Goal: Transaction & Acquisition: Download file/media

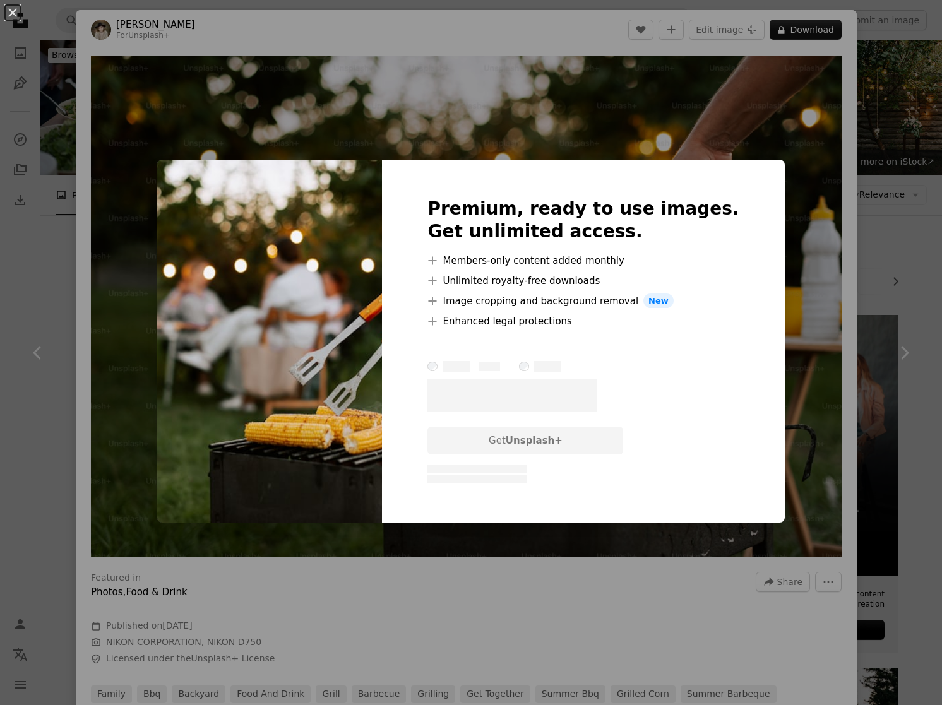
scroll to position [1102, 0]
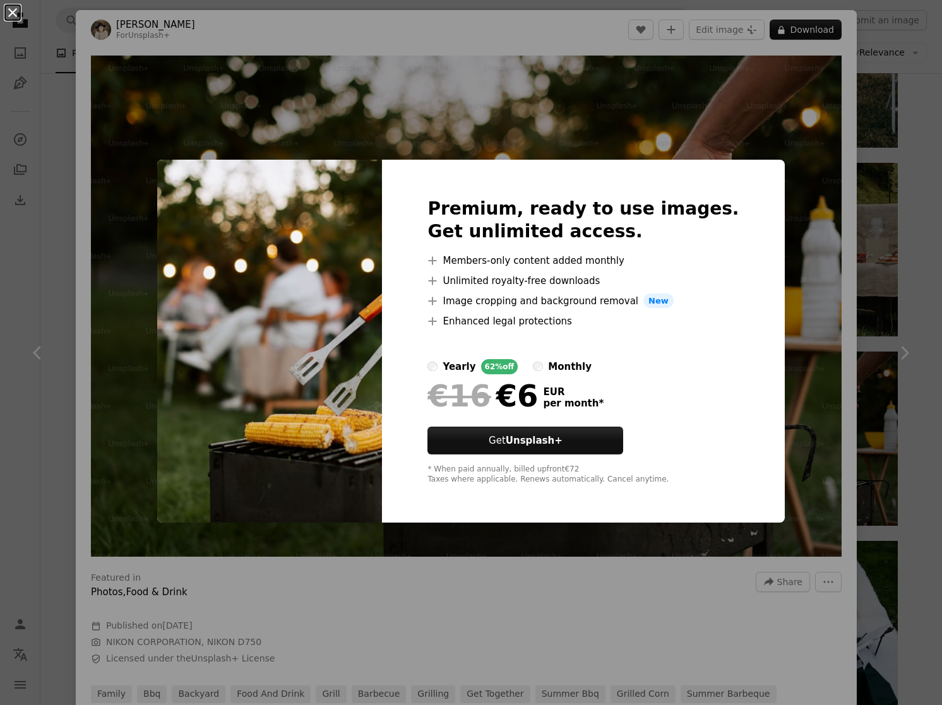
click at [11, 18] on button "An X shape" at bounding box center [12, 12] width 15 height 15
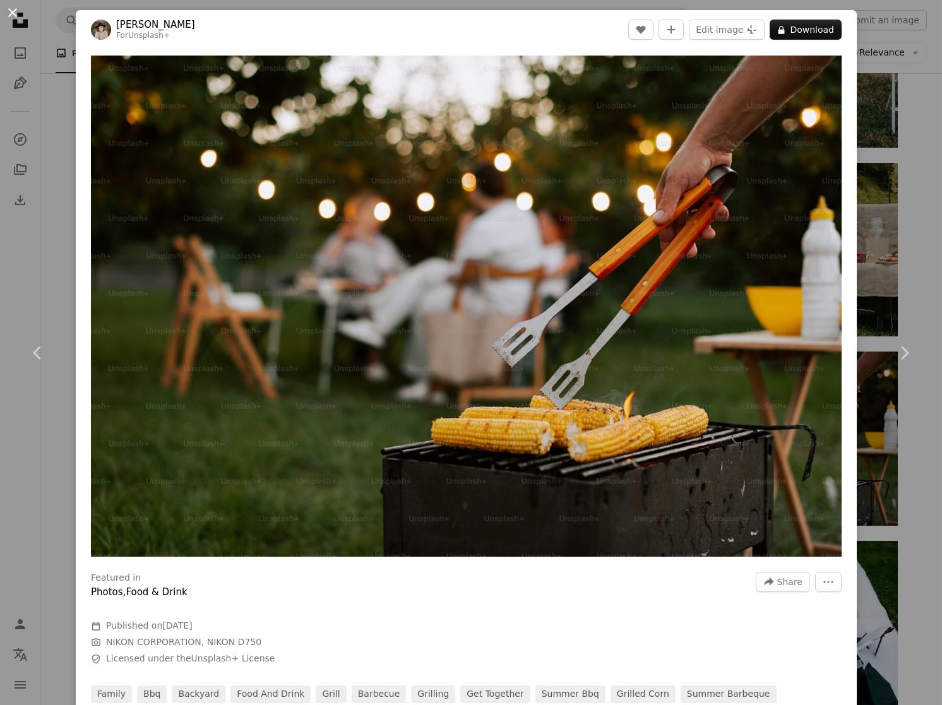
click at [13, 15] on button "An X shape" at bounding box center [12, 12] width 15 height 15
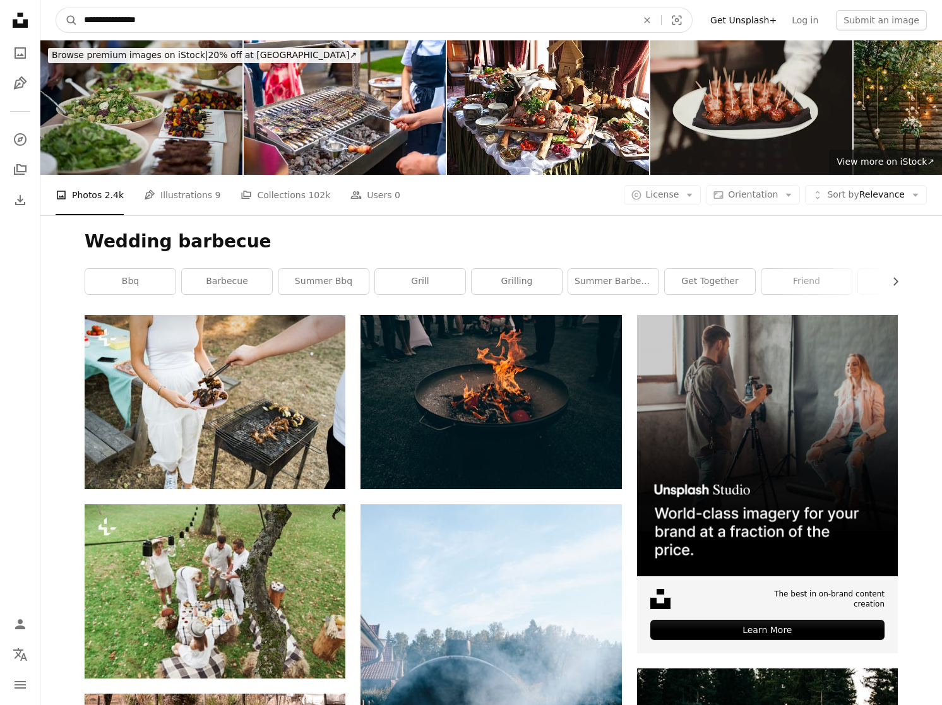
click at [270, 27] on input "**********" at bounding box center [356, 20] width 556 height 24
type input "**********"
click button "A magnifying glass" at bounding box center [66, 20] width 21 height 24
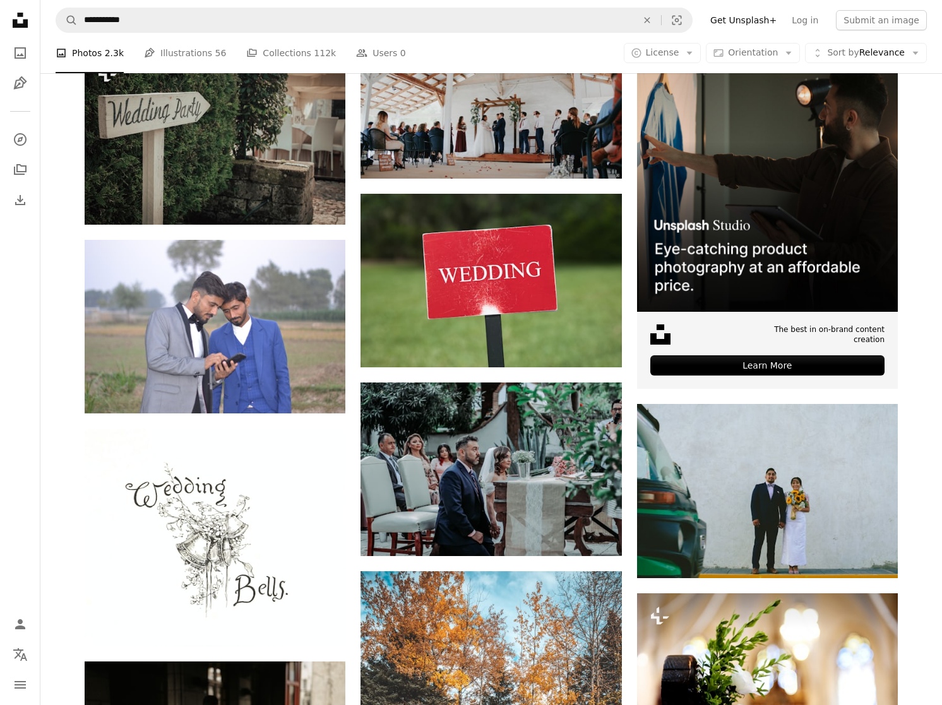
scroll to position [14, 0]
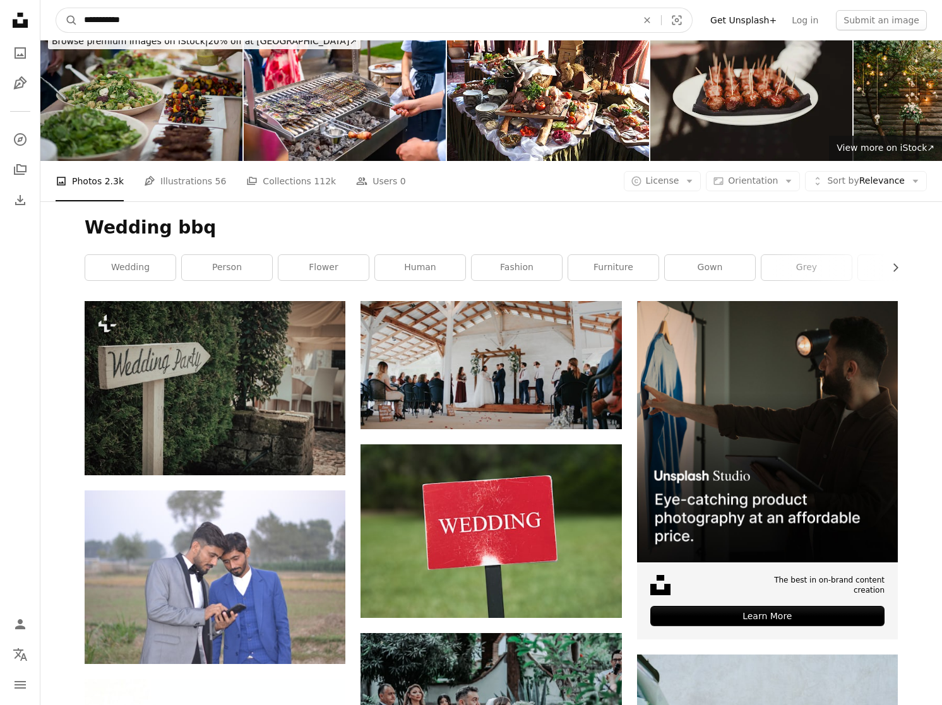
click at [239, 30] on input "**********" at bounding box center [356, 20] width 556 height 24
click at [238, 30] on input "**********" at bounding box center [356, 20] width 556 height 24
type input "**********"
click at [56, 8] on button "A magnifying glass" at bounding box center [66, 20] width 21 height 24
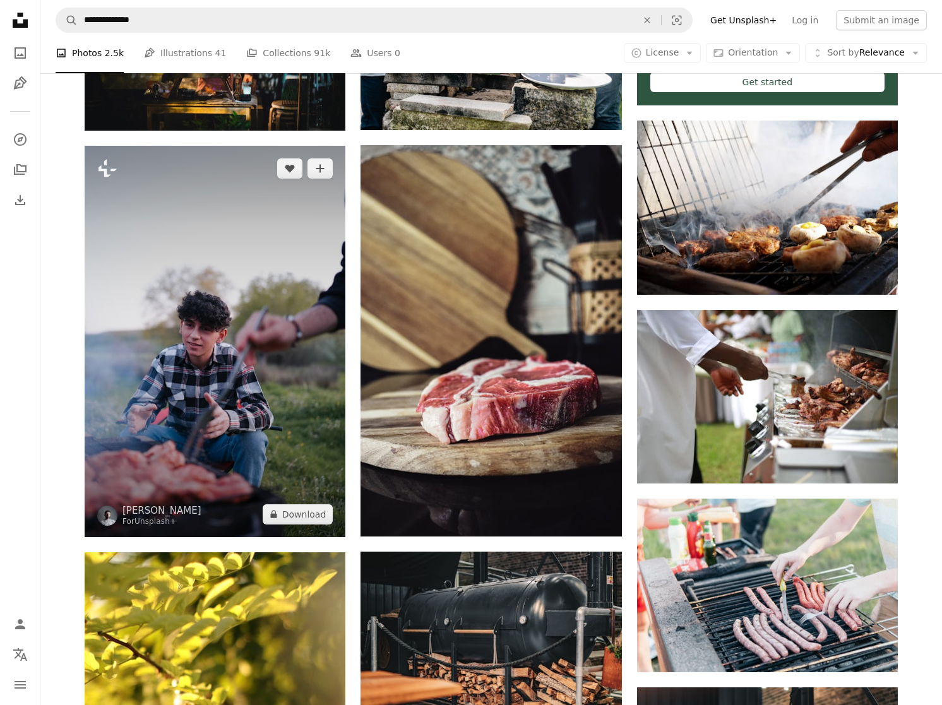
scroll to position [546, 0]
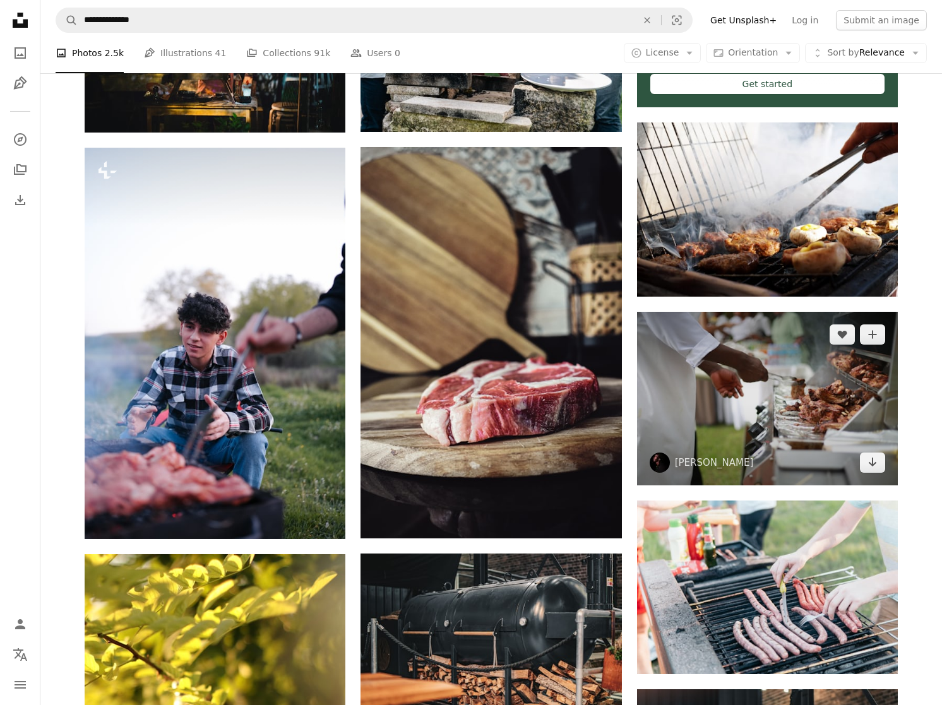
click at [797, 407] on img at bounding box center [767, 399] width 261 height 174
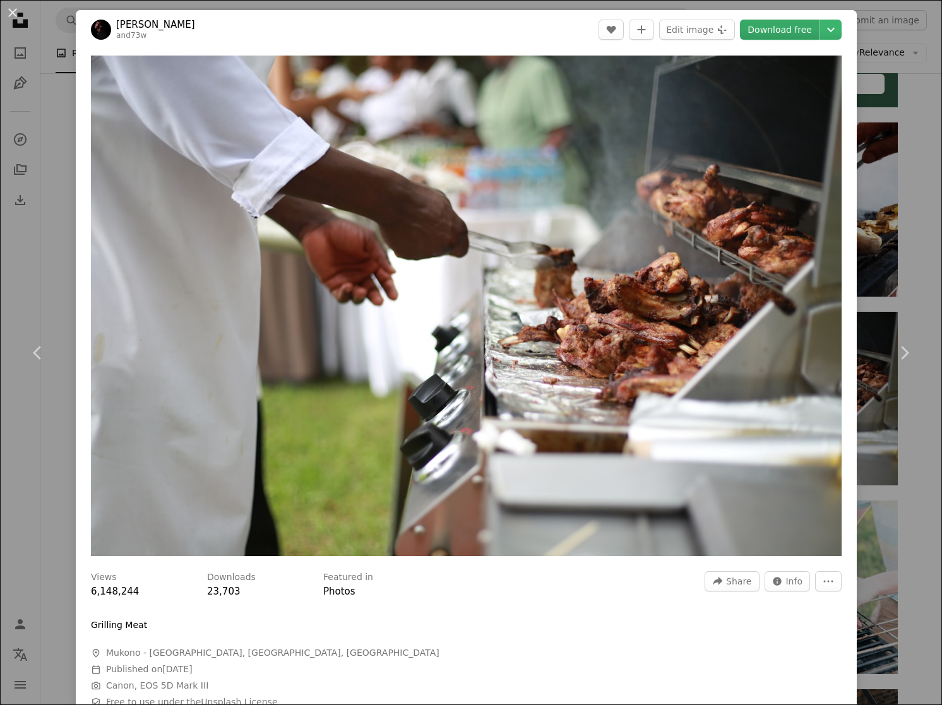
click at [805, 32] on link "Download free" at bounding box center [780, 30] width 80 height 20
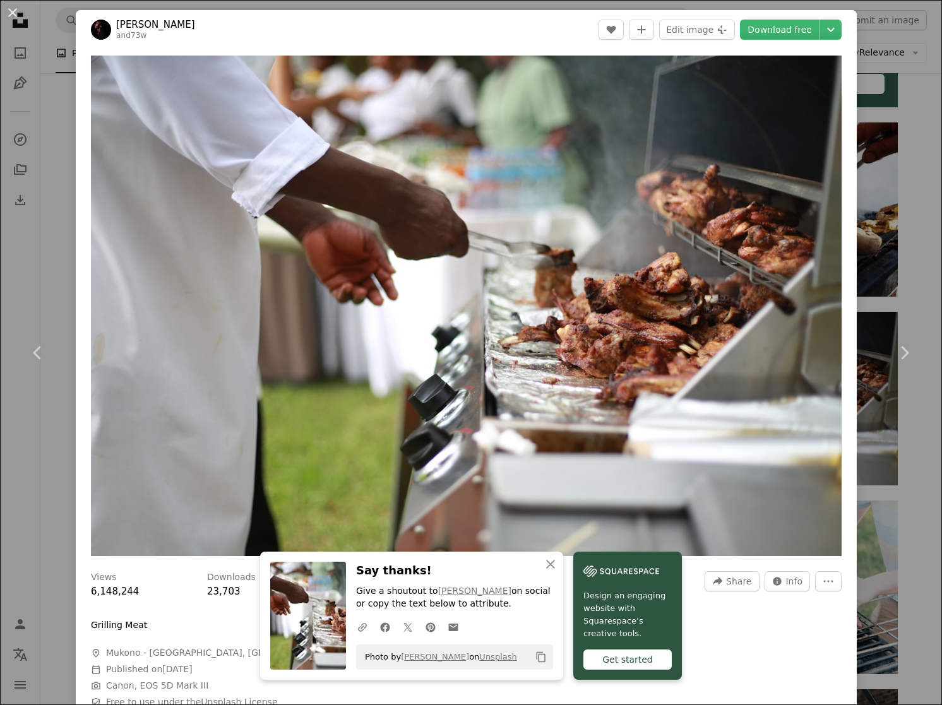
click at [912, 103] on div "An X shape Chevron left Chevron right An X shape Close Say thanks! Give a shout…" at bounding box center [471, 352] width 942 height 705
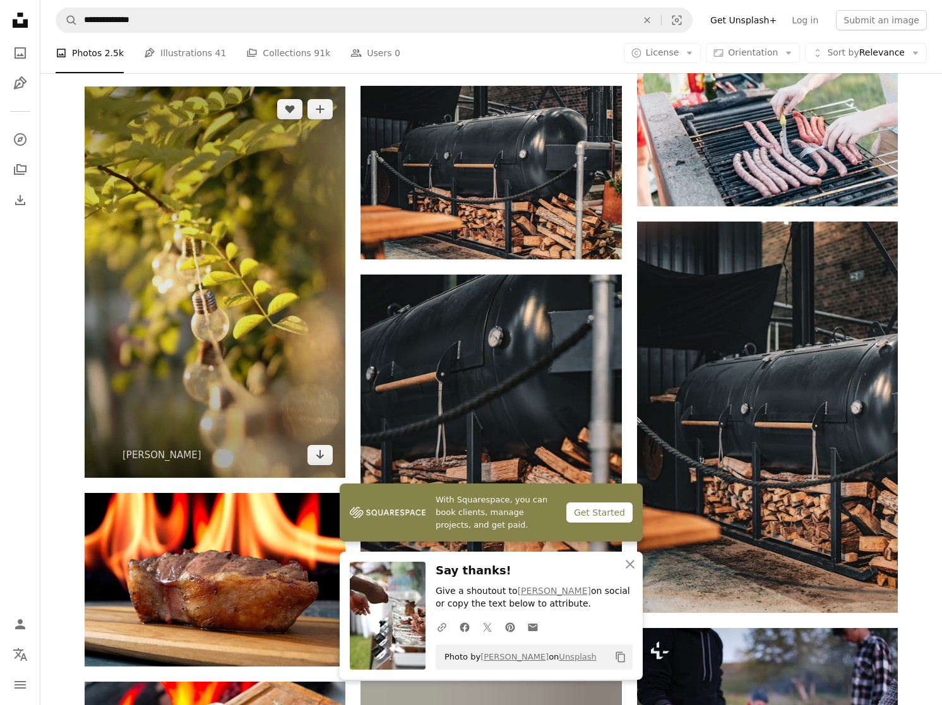
scroll to position [1017, 0]
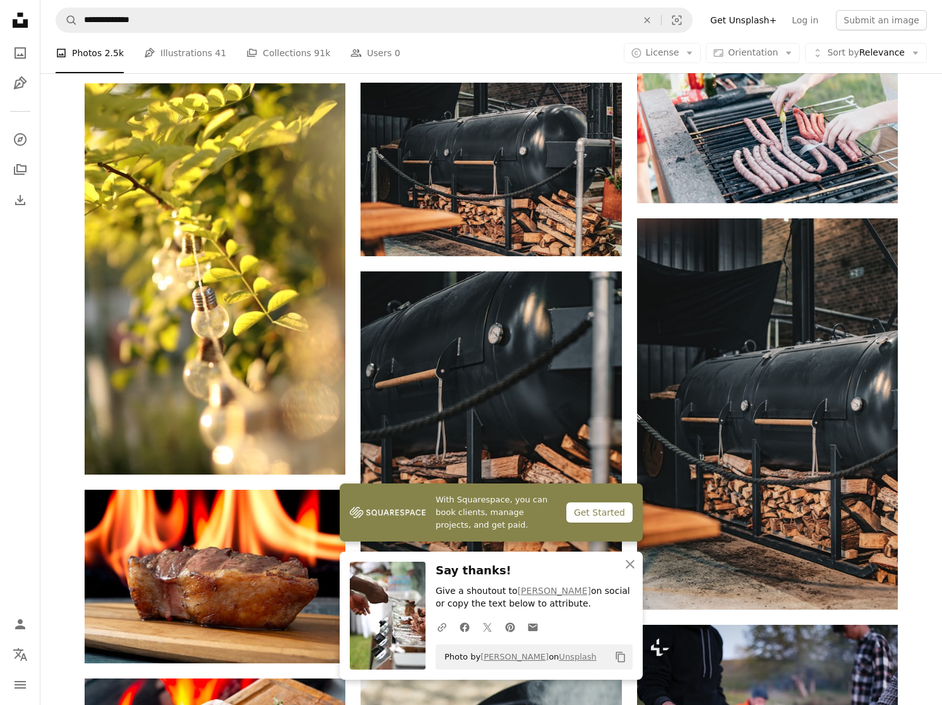
click at [63, 377] on div "Plus sign for Unsplash+ A heart A plus sign Yunus Tuğ For Unsplash+ A lock Down…" at bounding box center [491, 441] width 902 height 2286
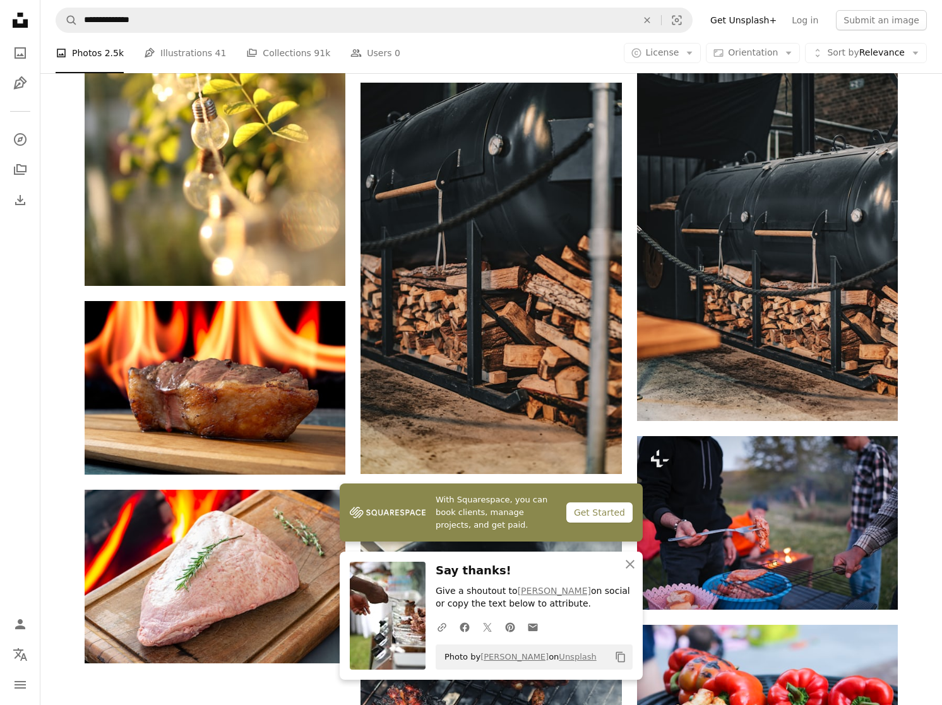
scroll to position [1208, 0]
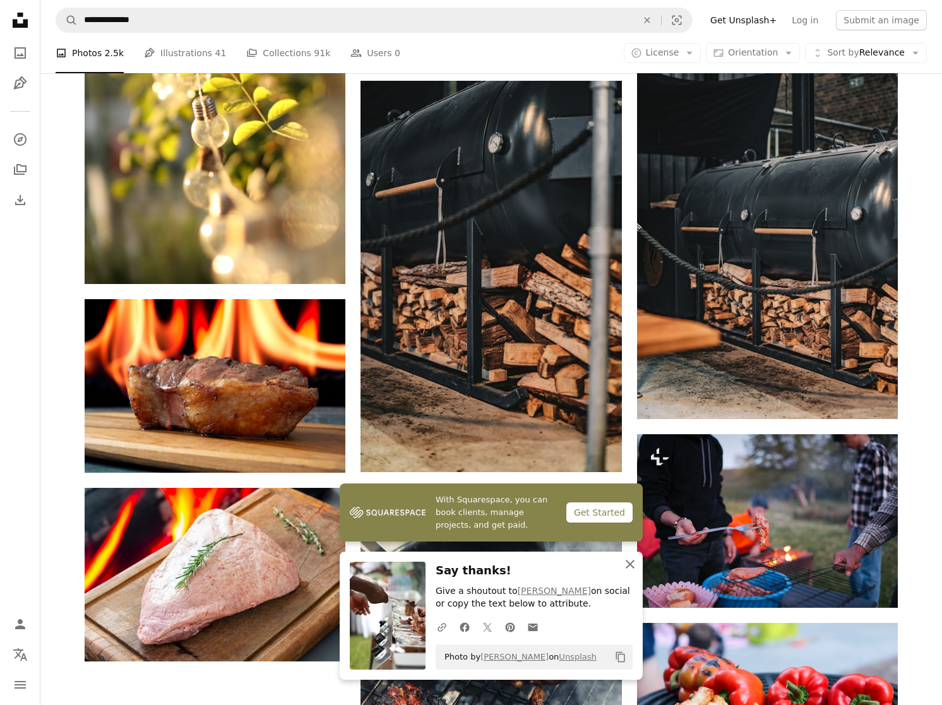
click at [624, 566] on icon "An X shape" at bounding box center [630, 564] width 15 height 15
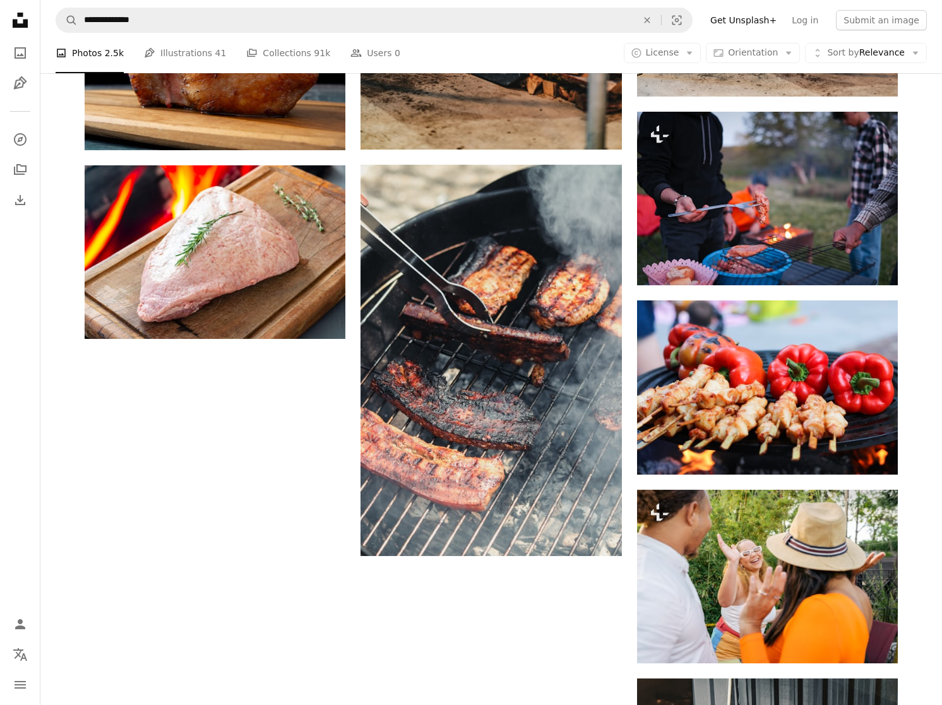
scroll to position [1517, 0]
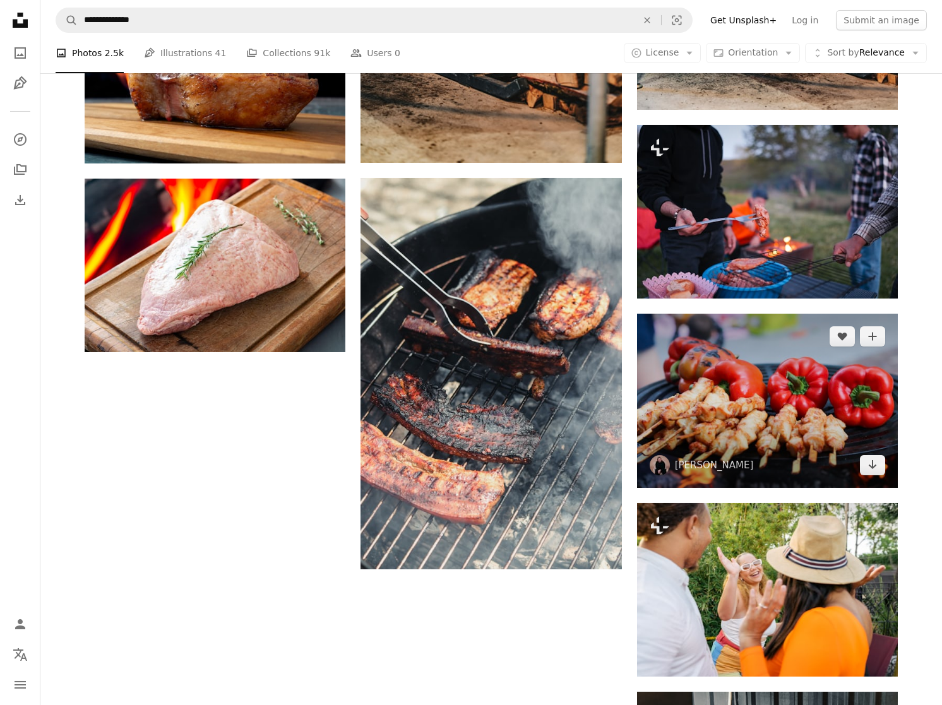
click at [765, 362] on img at bounding box center [767, 401] width 261 height 174
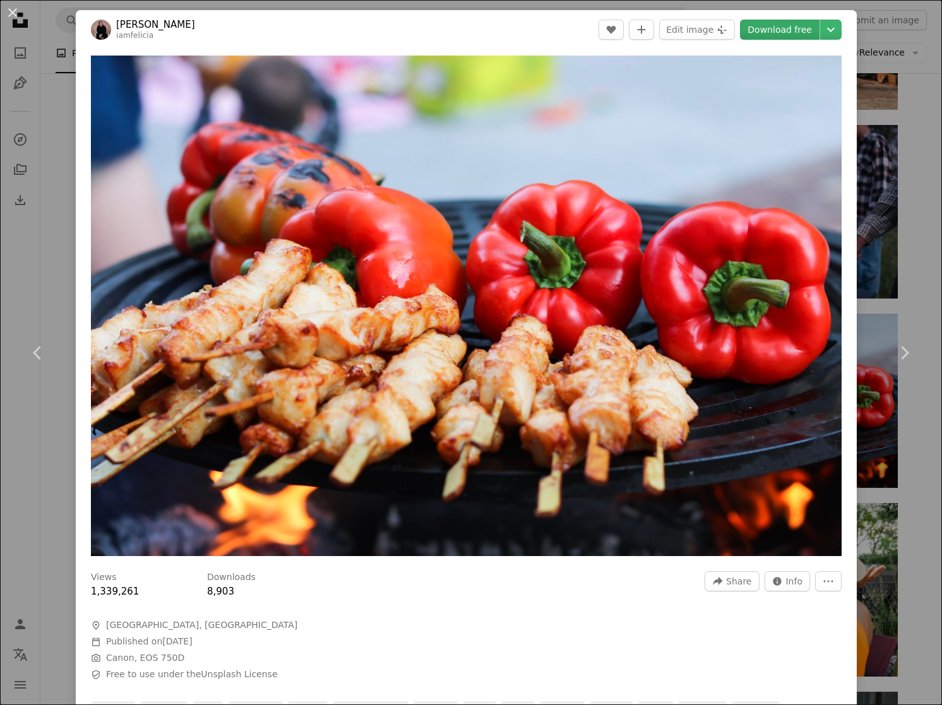
click at [784, 32] on link "Download free" at bounding box center [780, 30] width 80 height 20
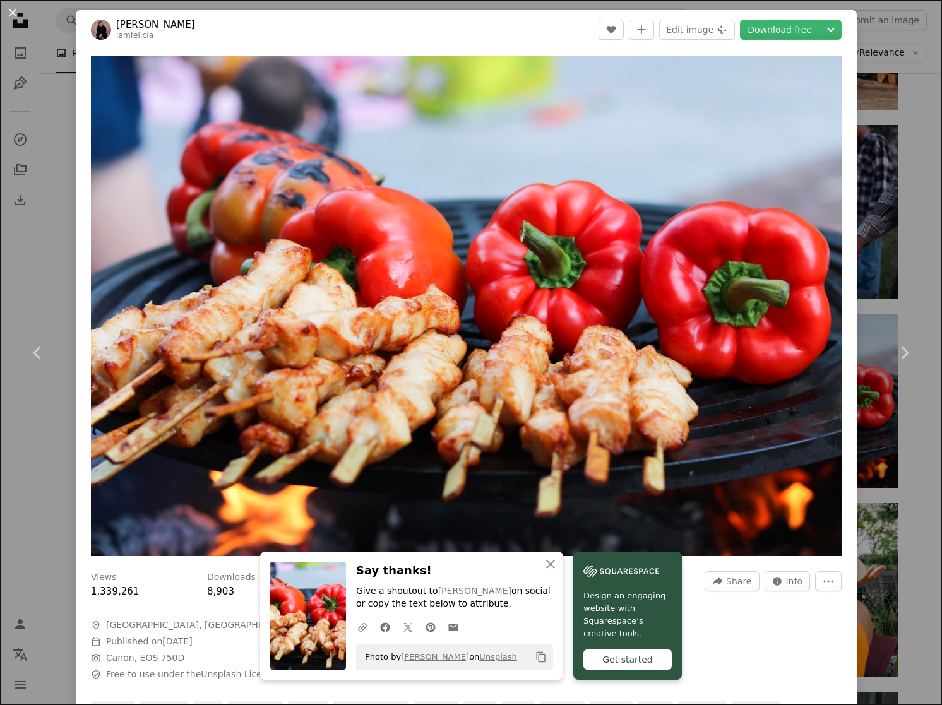
click at [926, 107] on div "An X shape Chevron left Chevron right An X shape Close Say thanks! Give a shout…" at bounding box center [471, 352] width 942 height 705
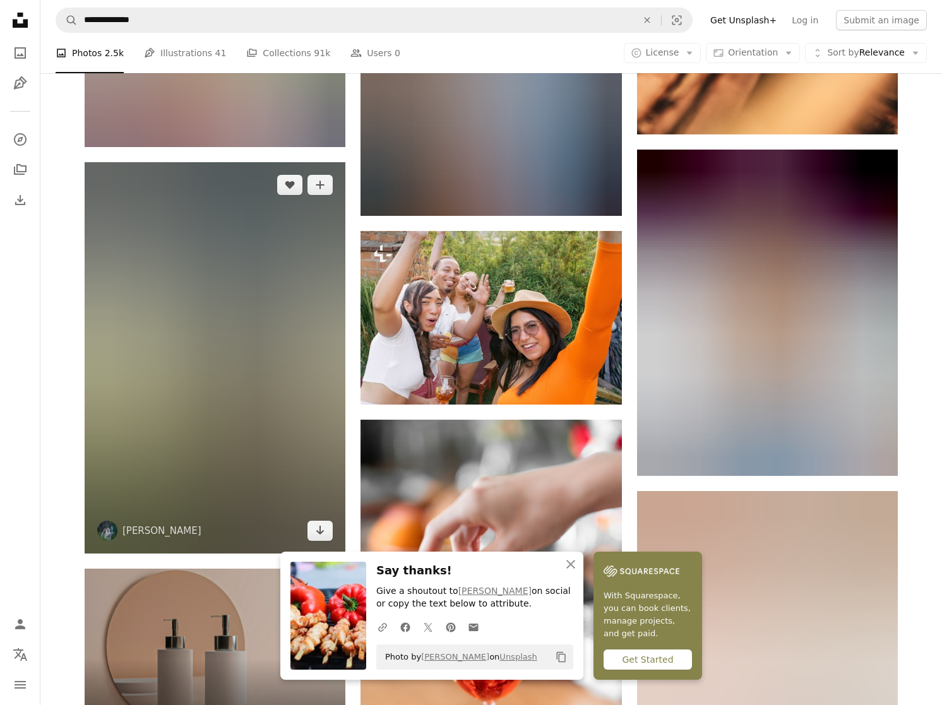
scroll to position [2473, 0]
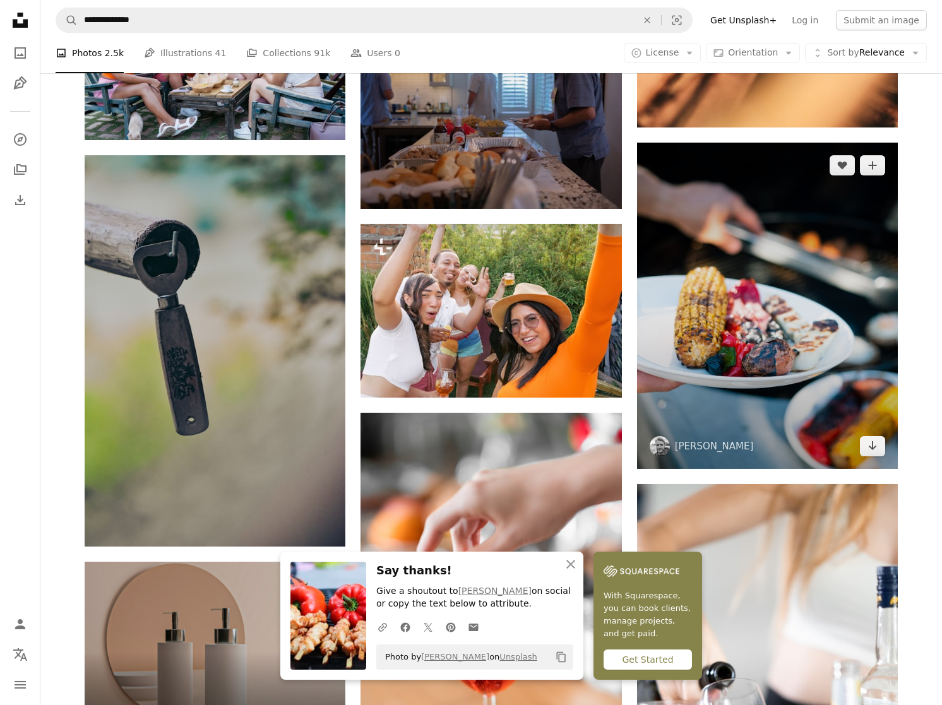
click at [743, 364] on img at bounding box center [767, 306] width 261 height 326
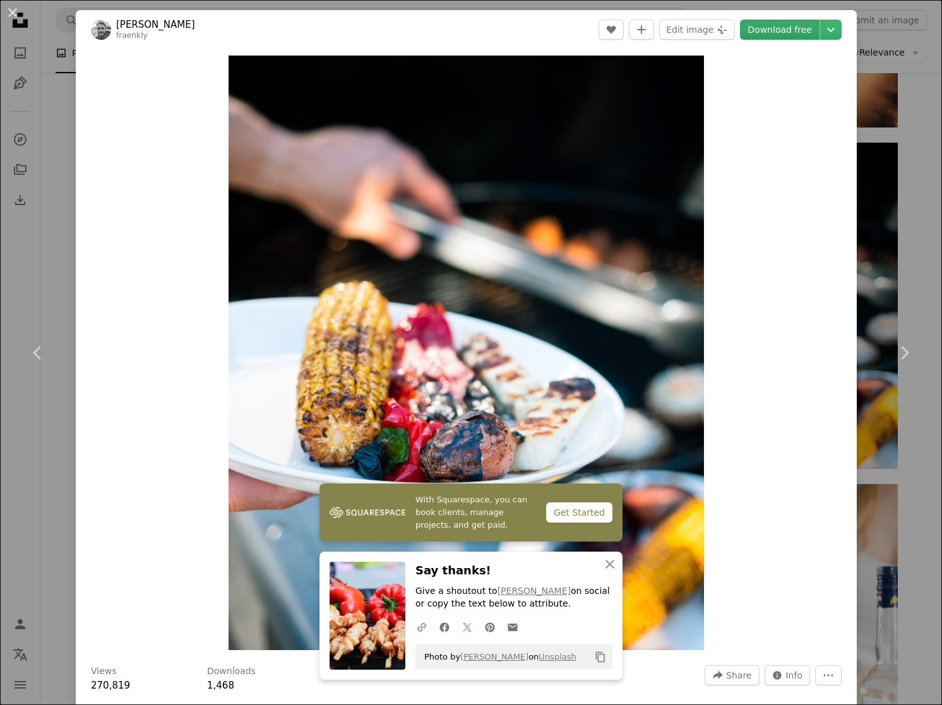
click at [792, 31] on link "Download free" at bounding box center [780, 30] width 80 height 20
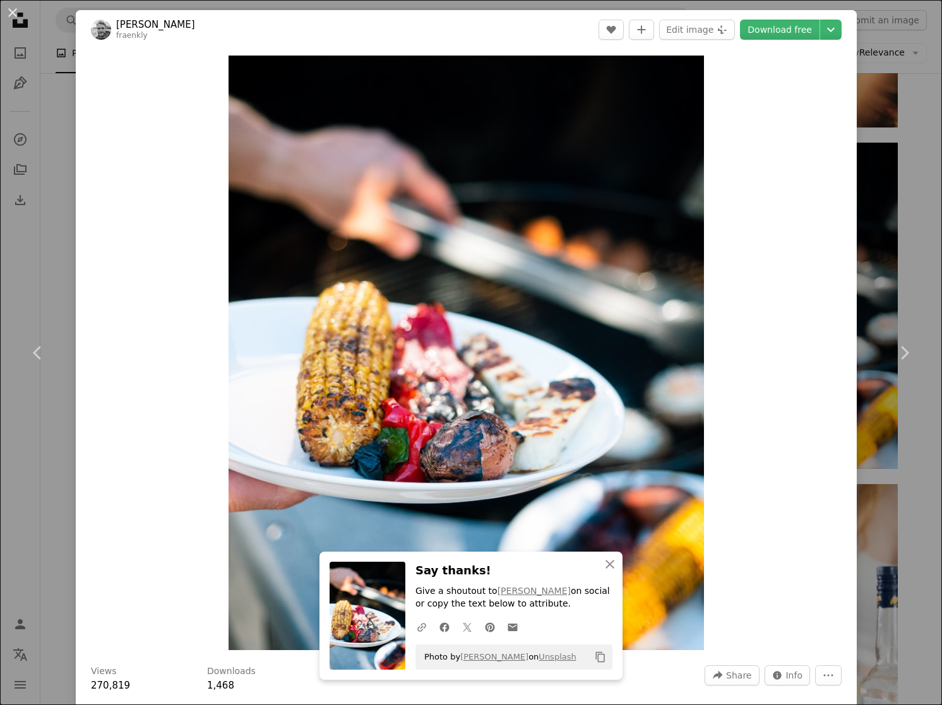
click at [910, 140] on div "An X shape Chevron left Chevron right An X shape Close Say thanks! Give a shout…" at bounding box center [471, 352] width 942 height 705
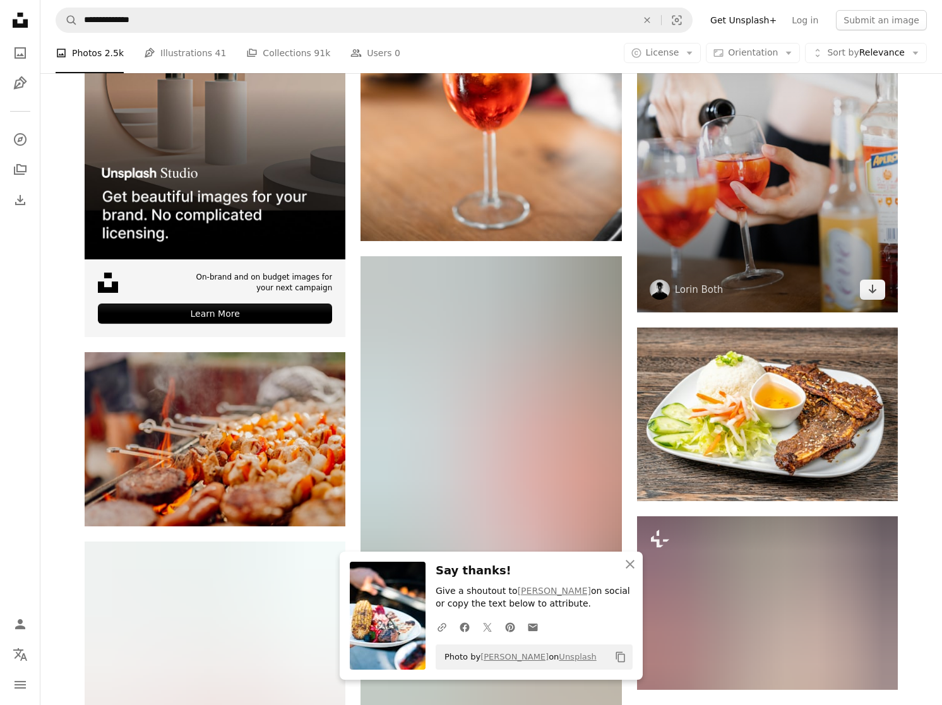
scroll to position [3093, 0]
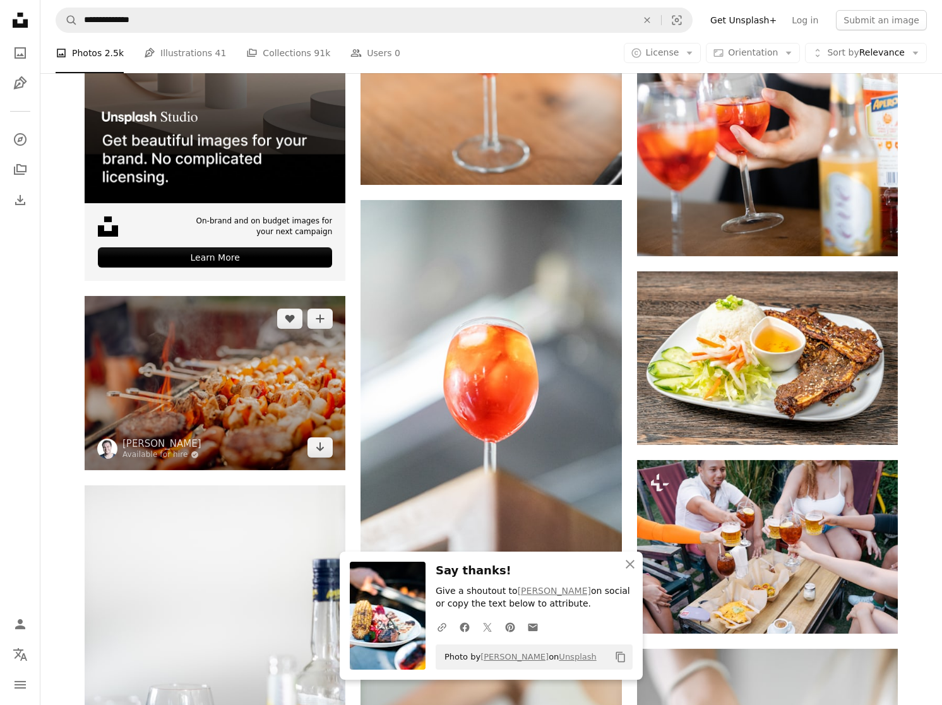
click at [265, 384] on img at bounding box center [215, 383] width 261 height 174
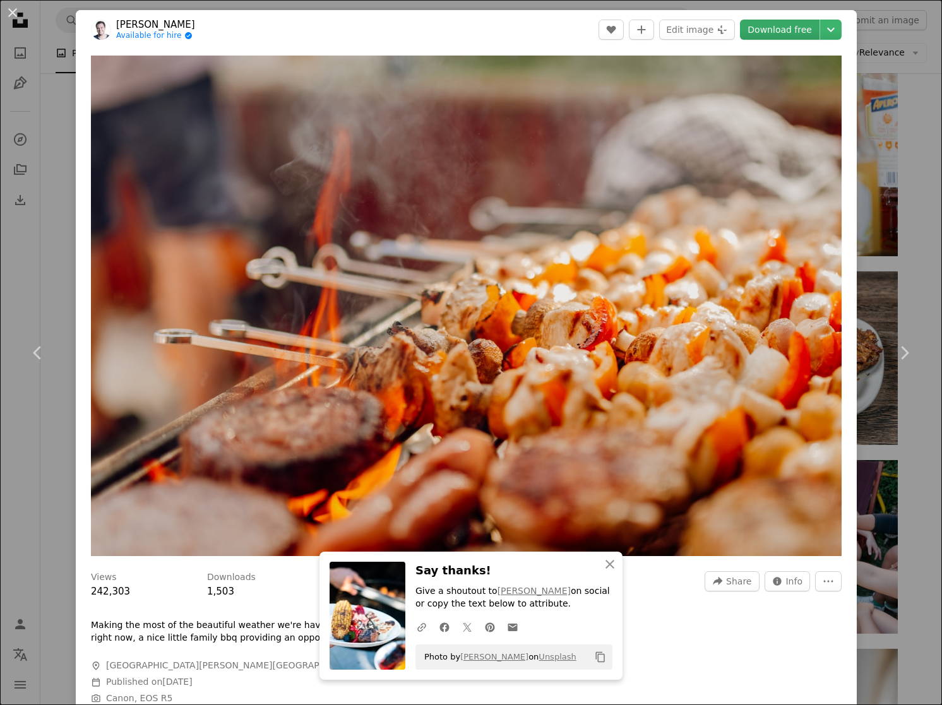
click at [780, 33] on link "Download free" at bounding box center [780, 30] width 80 height 20
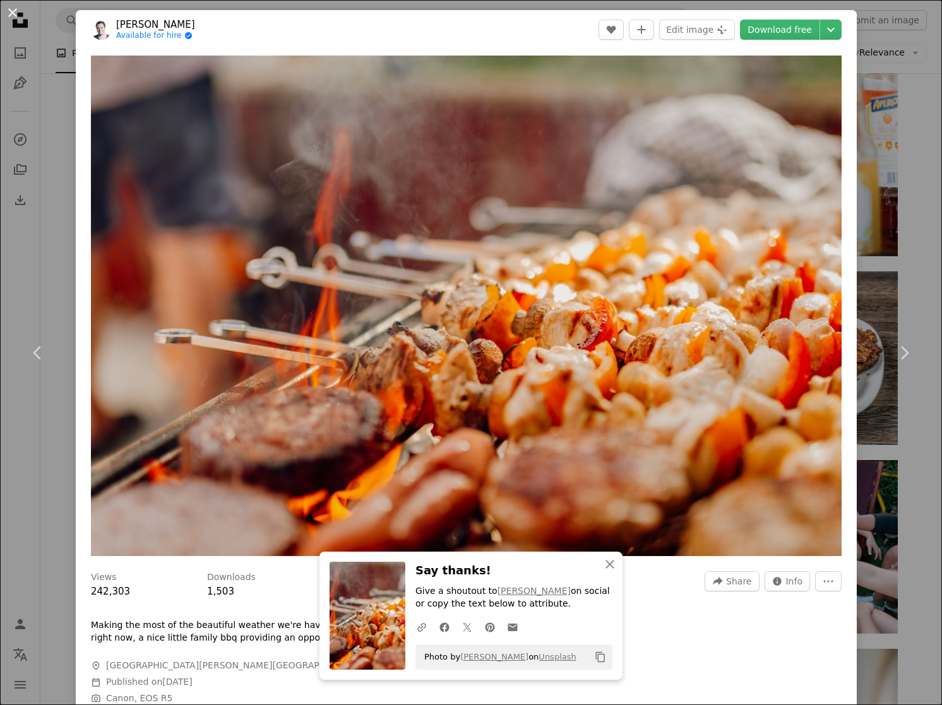
click at [8, 13] on button "An X shape" at bounding box center [12, 12] width 15 height 15
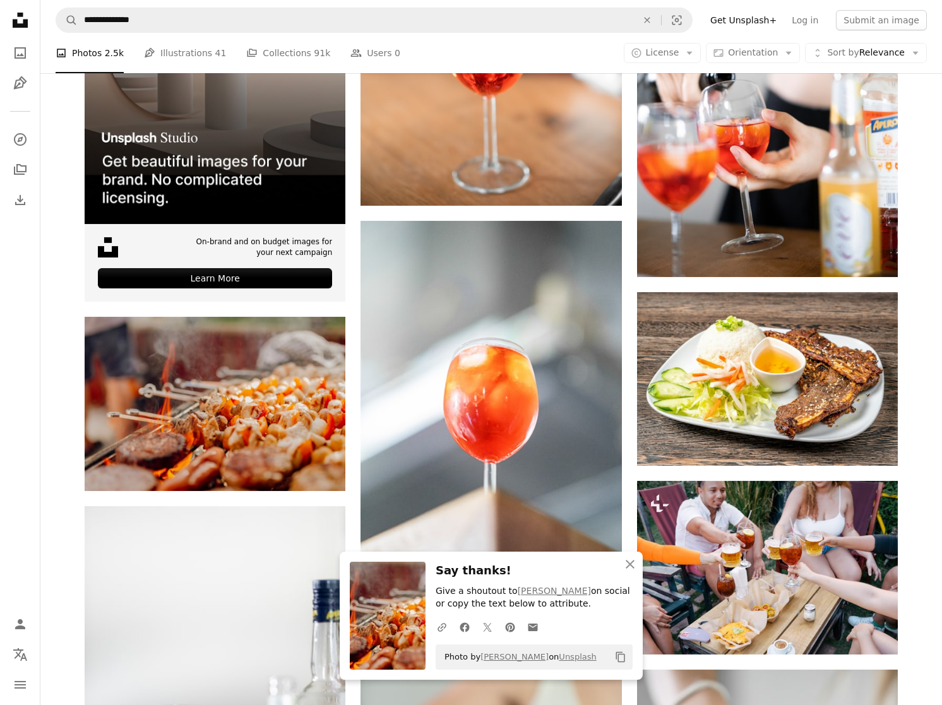
scroll to position [2910, 0]
